Goal: Task Accomplishment & Management: Complete application form

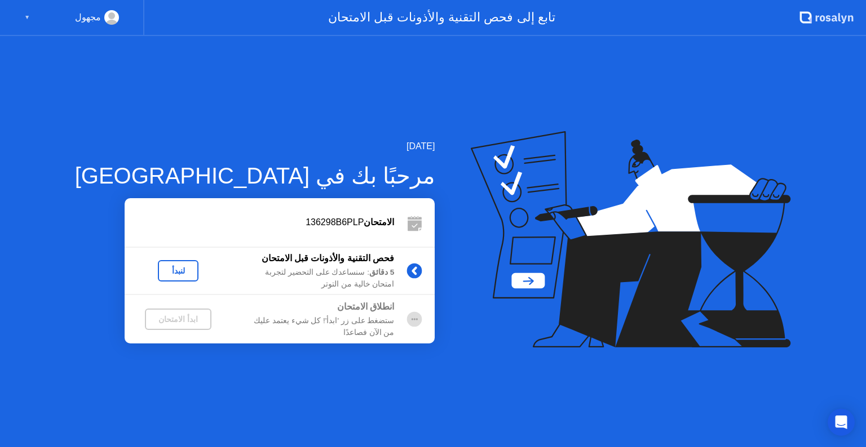
click at [26, 16] on div "▼" at bounding box center [27, 17] width 6 height 15
click at [162, 271] on div "لنبدأ" at bounding box center [178, 271] width 32 height 9
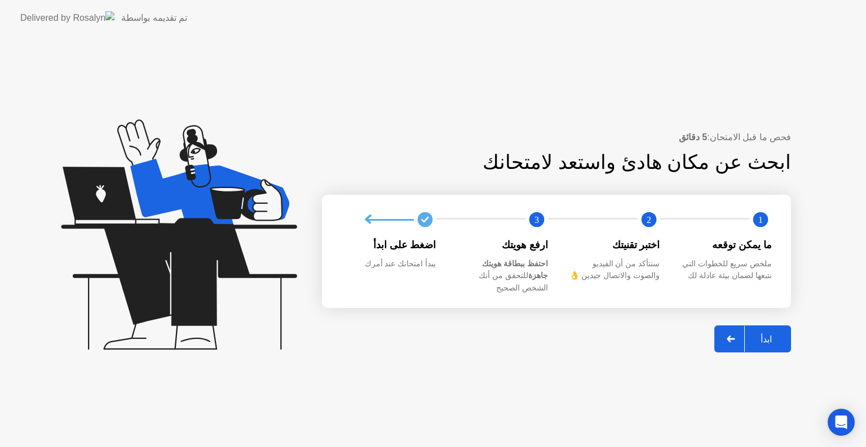
click at [766, 335] on div "ابدأ" at bounding box center [765, 339] width 43 height 11
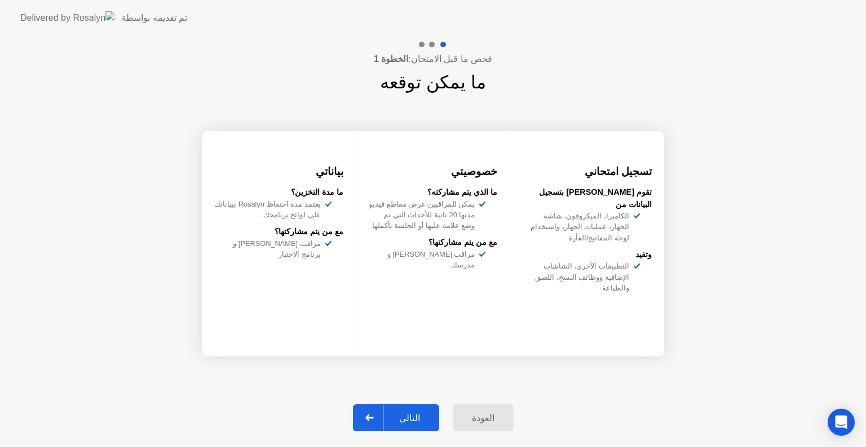
click at [414, 416] on div "التالي" at bounding box center [409, 418] width 52 height 11
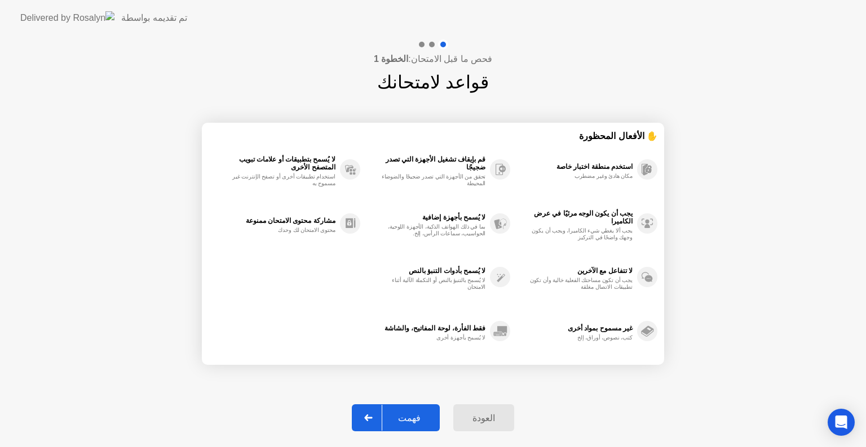
click at [414, 419] on div "فهمت" at bounding box center [409, 418] width 54 height 11
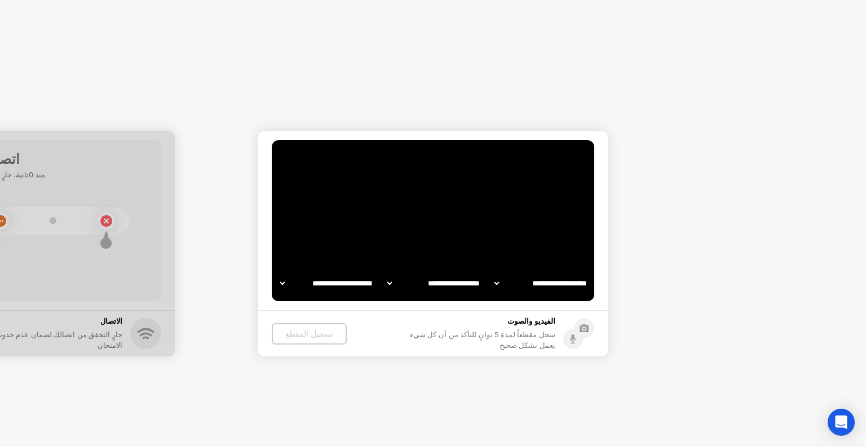
select select "**********"
select select "*******"
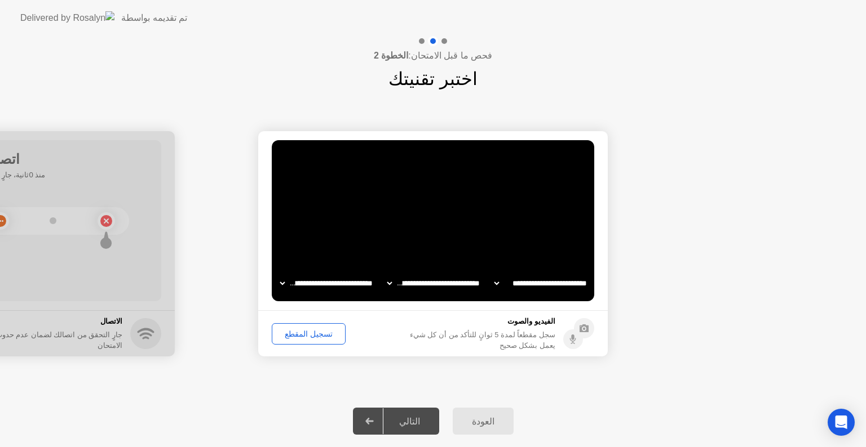
click at [309, 335] on div "تسجيل المقطع" at bounding box center [309, 334] width 66 height 9
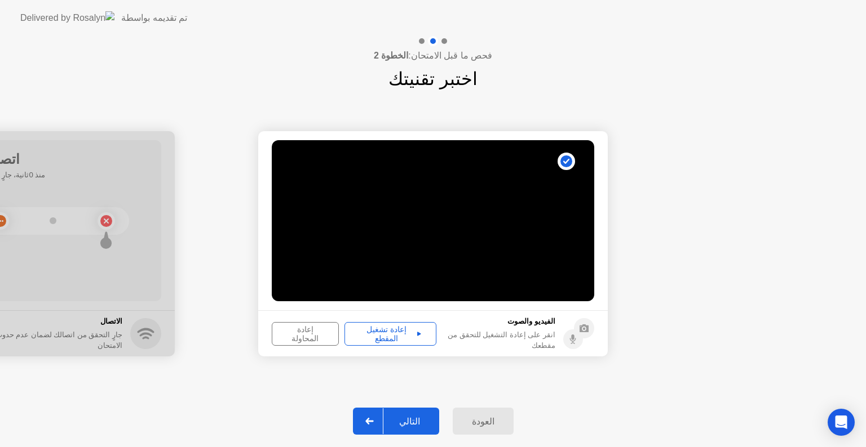
click at [389, 340] on button "إعادة تشغيل المقطع" at bounding box center [390, 334] width 92 height 24
click at [411, 418] on div "التالي" at bounding box center [409, 421] width 52 height 11
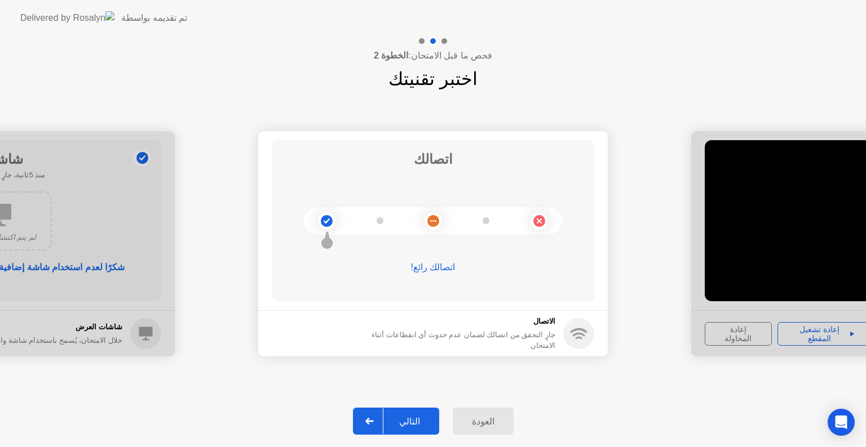
click at [414, 414] on button "التالي" at bounding box center [396, 421] width 86 height 27
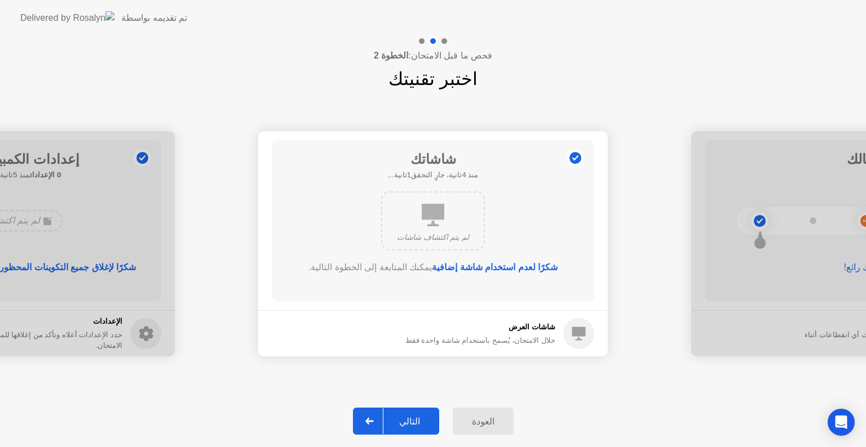
click at [406, 422] on div "التالي" at bounding box center [409, 421] width 52 height 11
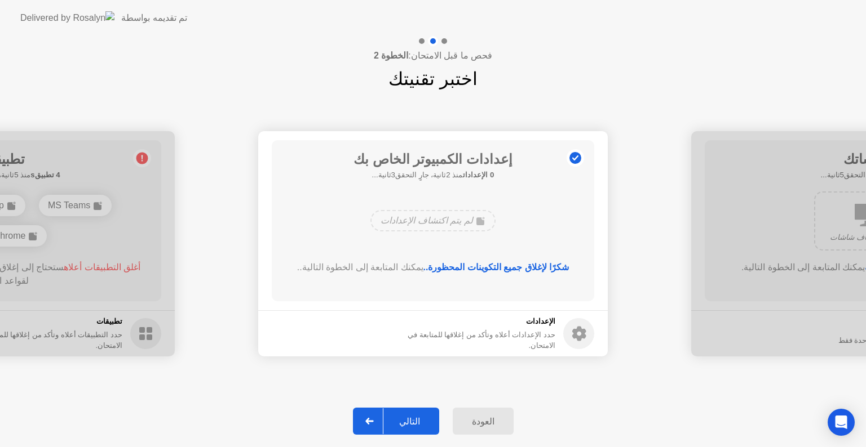
click at [414, 420] on div "التالي" at bounding box center [409, 421] width 52 height 11
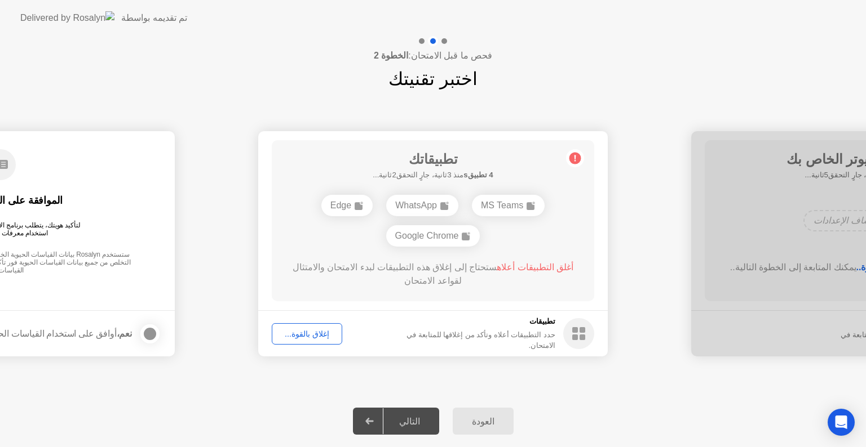
click at [419, 420] on div "التالي" at bounding box center [409, 421] width 52 height 11
click at [300, 333] on div "إغلاق بالقوة..." at bounding box center [307, 334] width 63 height 9
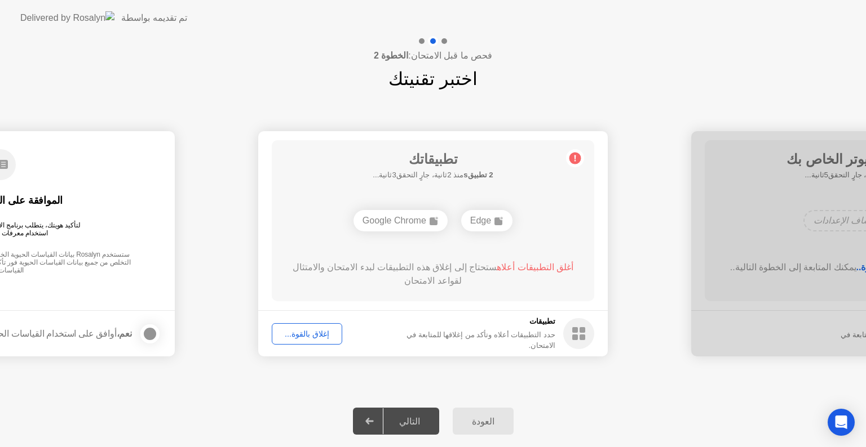
click at [307, 335] on div "إغلاق بالقوة..." at bounding box center [307, 334] width 63 height 9
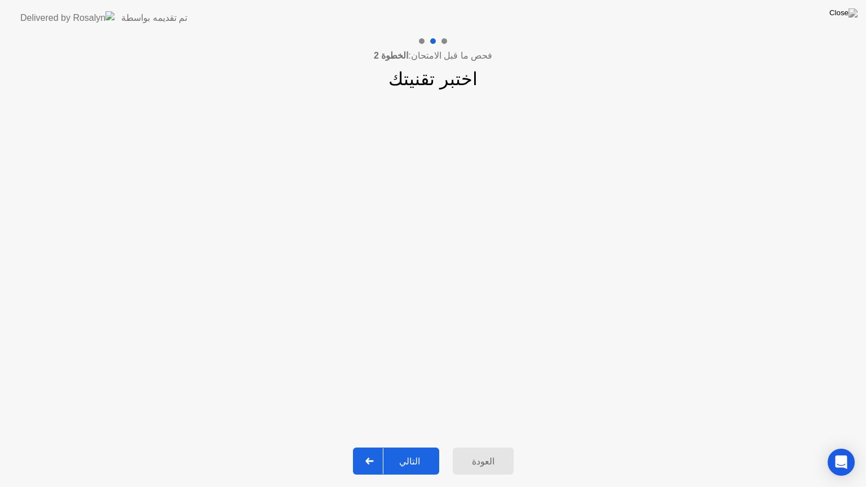
click at [411, 447] on div "التالي" at bounding box center [409, 461] width 52 height 11
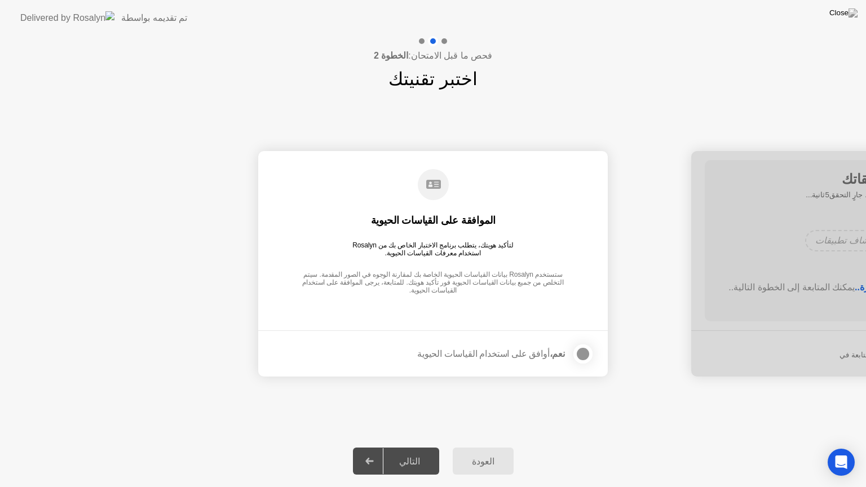
click at [584, 356] on div at bounding box center [583, 354] width 14 height 14
click at [425, 447] on div "التالي" at bounding box center [409, 461] width 52 height 11
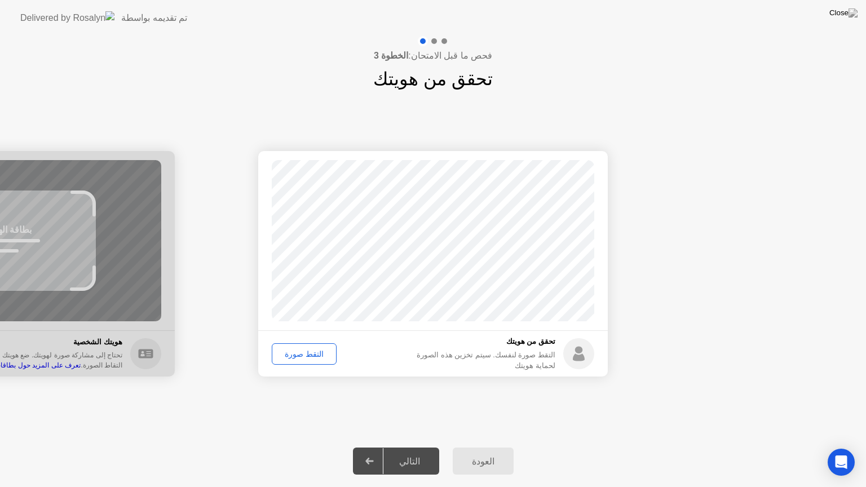
click at [302, 349] on div "التقط صورة" at bounding box center [304, 353] width 57 height 9
click at [413, 447] on div "التالي" at bounding box center [409, 461] width 52 height 11
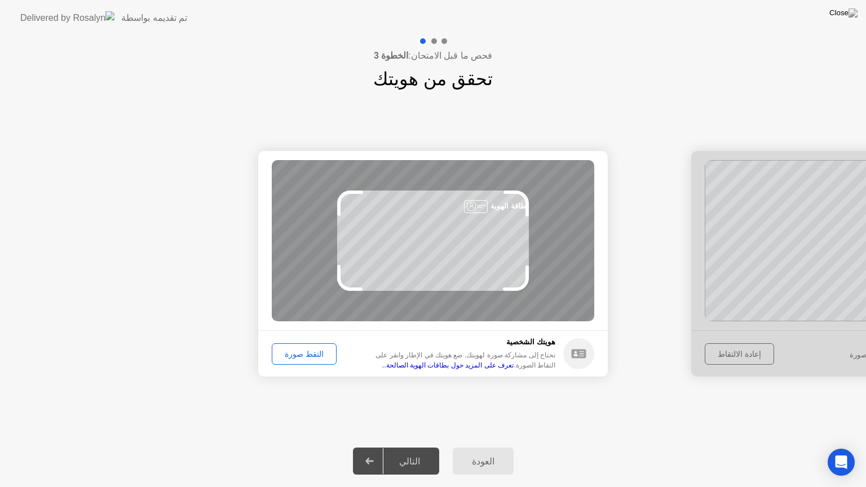
click at [316, 357] on div "التقط صورة" at bounding box center [304, 353] width 57 height 9
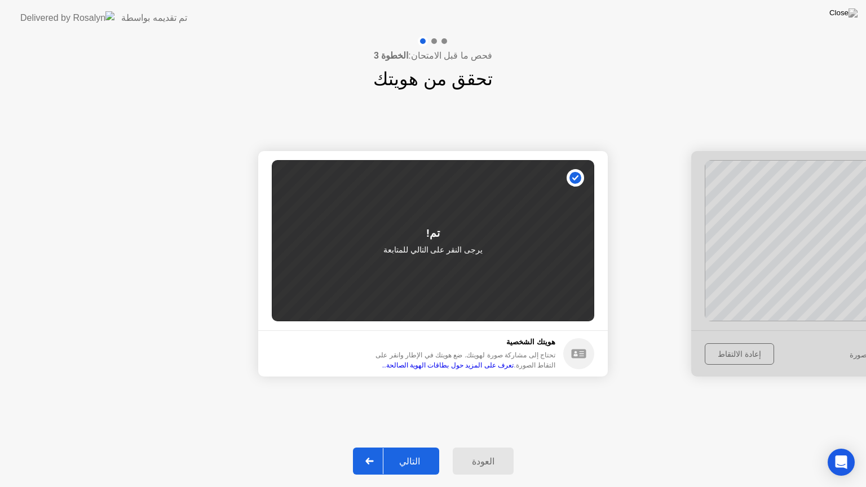
click at [417, 447] on div "التالي" at bounding box center [409, 461] width 52 height 11
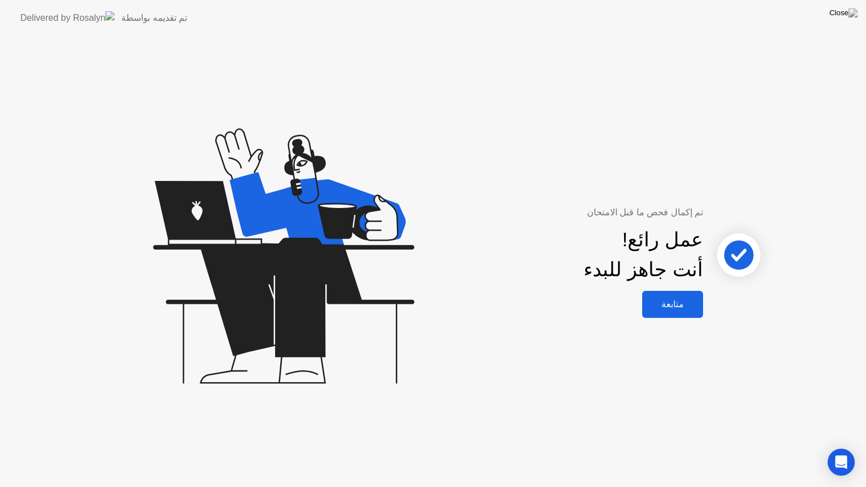
click at [660, 305] on div "متابعة" at bounding box center [672, 304] width 54 height 11
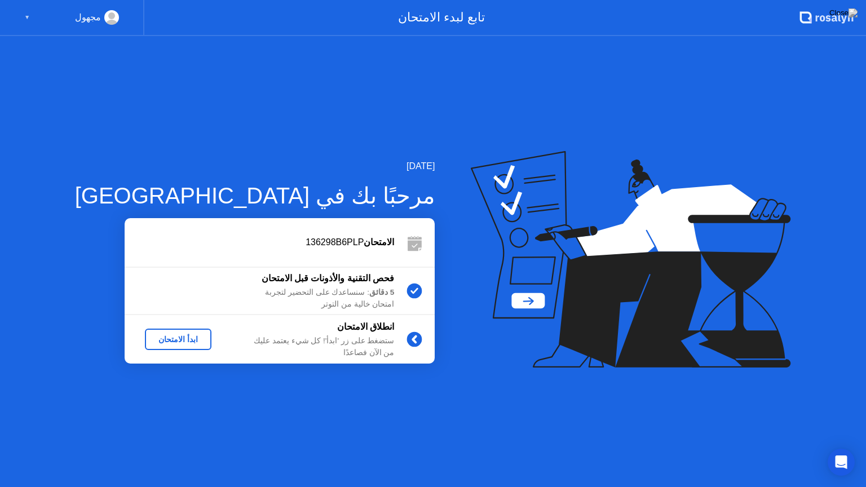
click at [171, 342] on div "ابدأ الامتحان" at bounding box center [177, 339] width 57 height 9
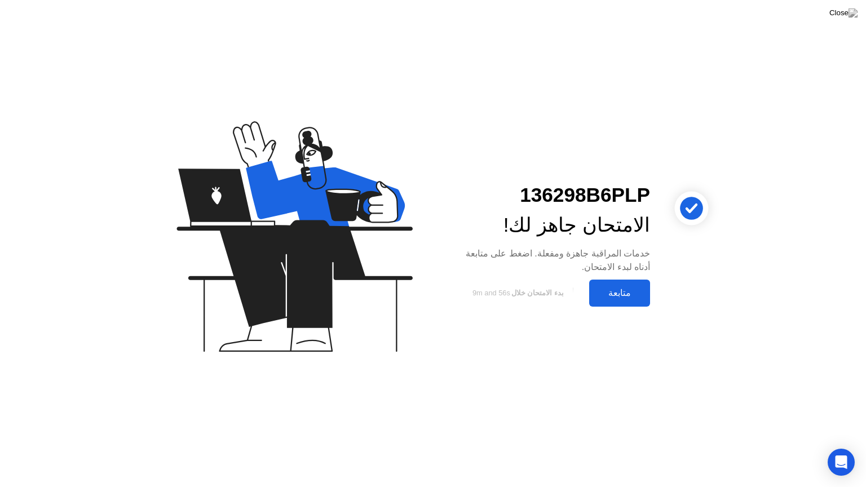
click at [607, 291] on div "متابعة" at bounding box center [619, 292] width 54 height 11
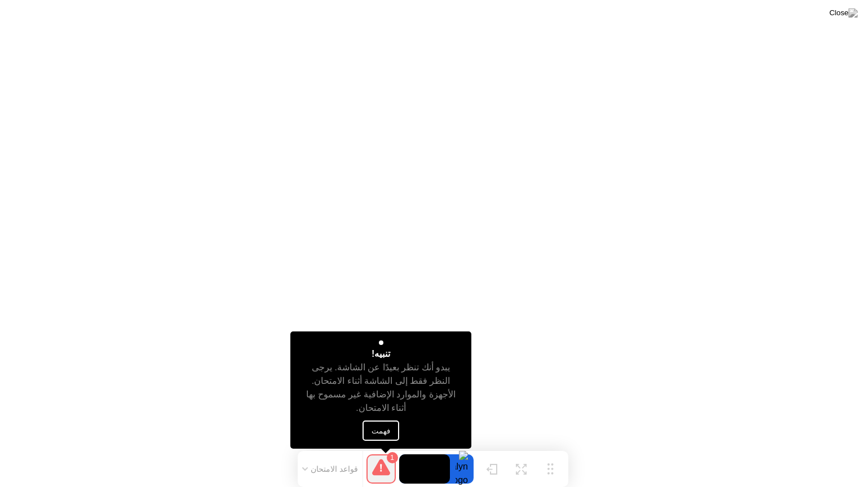
click at [383, 433] on button "فهمت" at bounding box center [381, 430] width 37 height 20
